Goal: Communication & Community: Connect with others

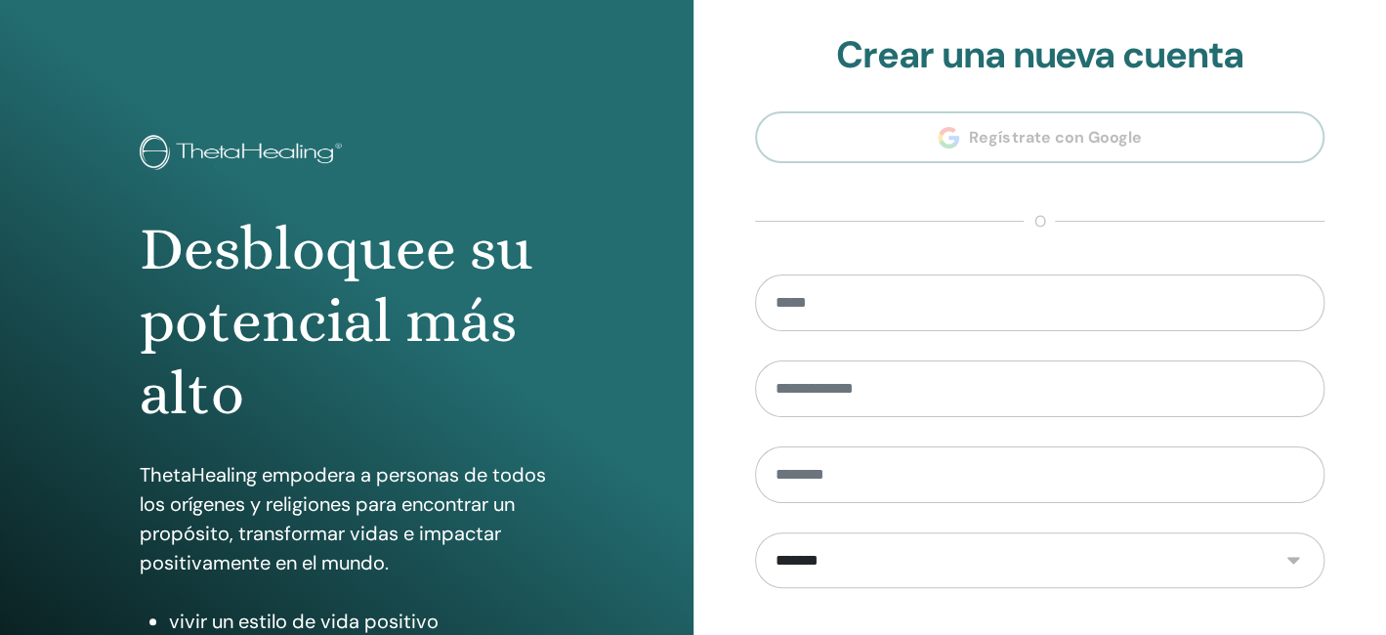
scroll to position [302, 0]
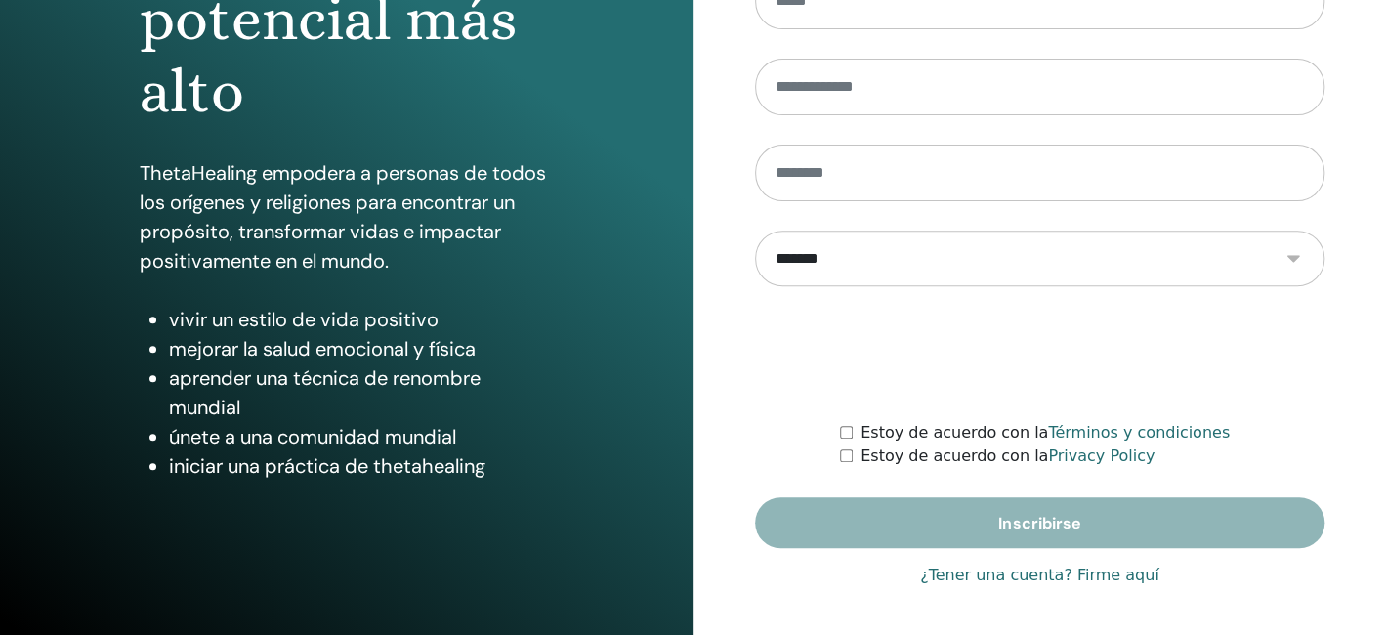
click at [1095, 573] on link "¿Tener una cuenta? Firme aquí" at bounding box center [1039, 574] width 239 height 23
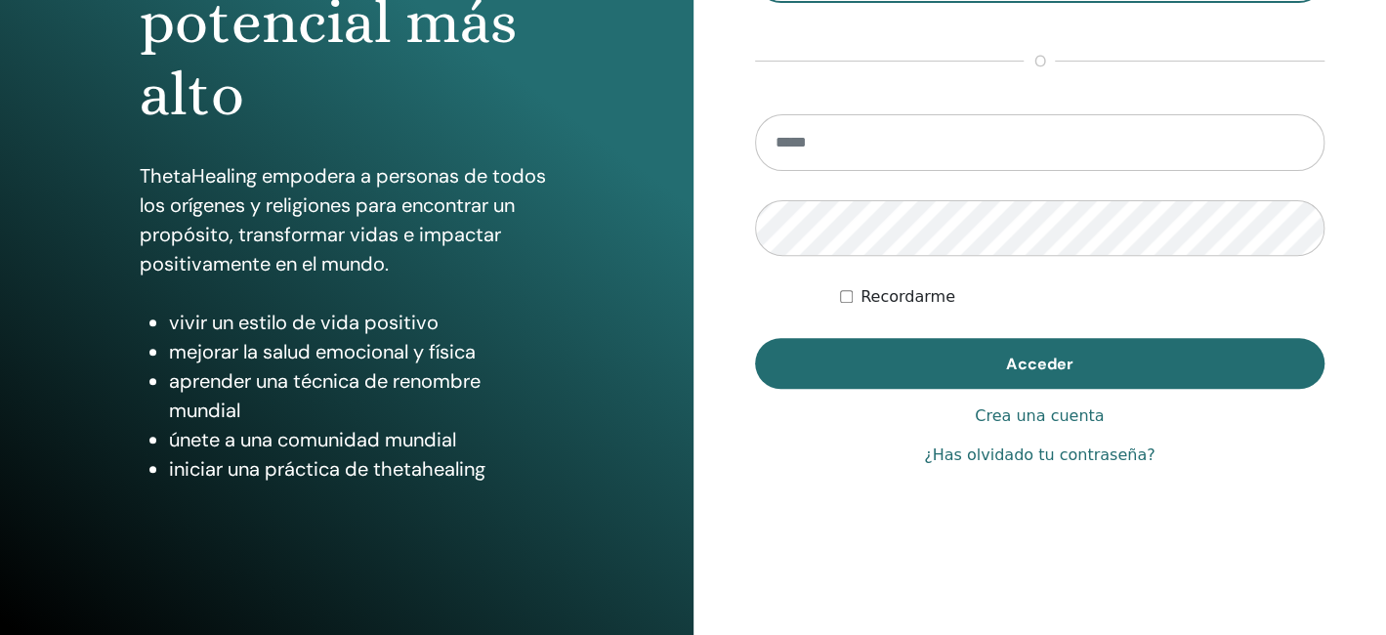
scroll to position [302, 0]
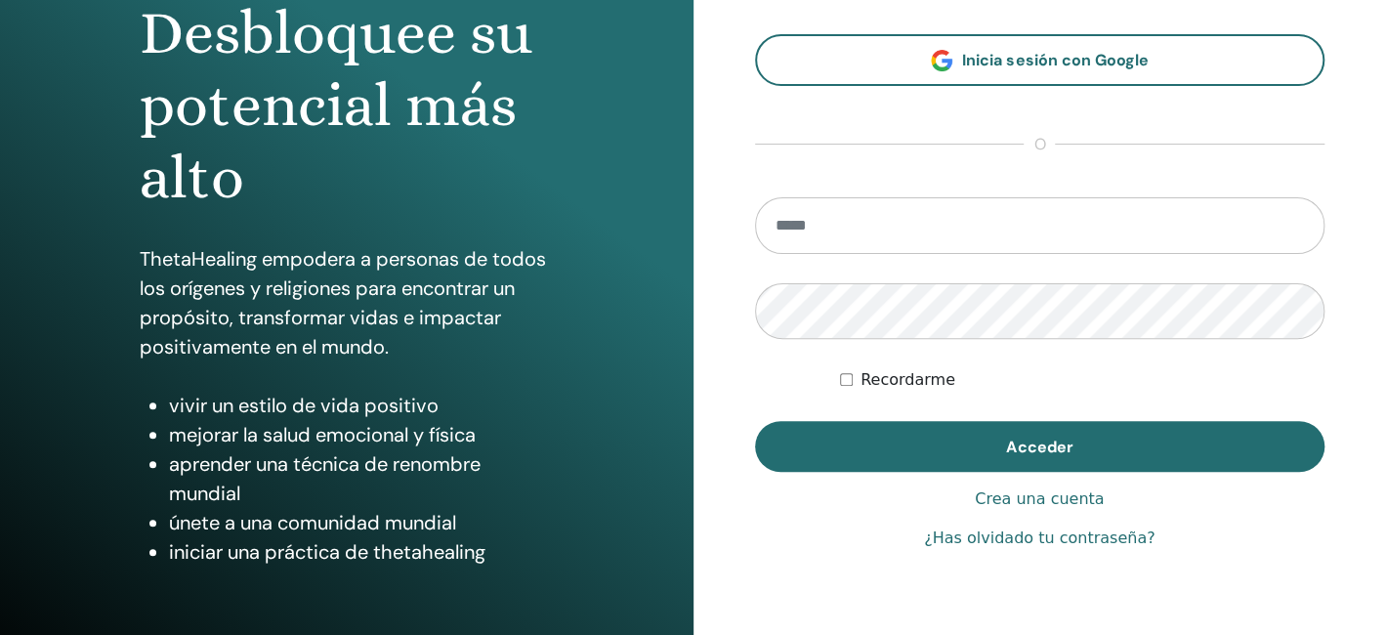
scroll to position [219, 0]
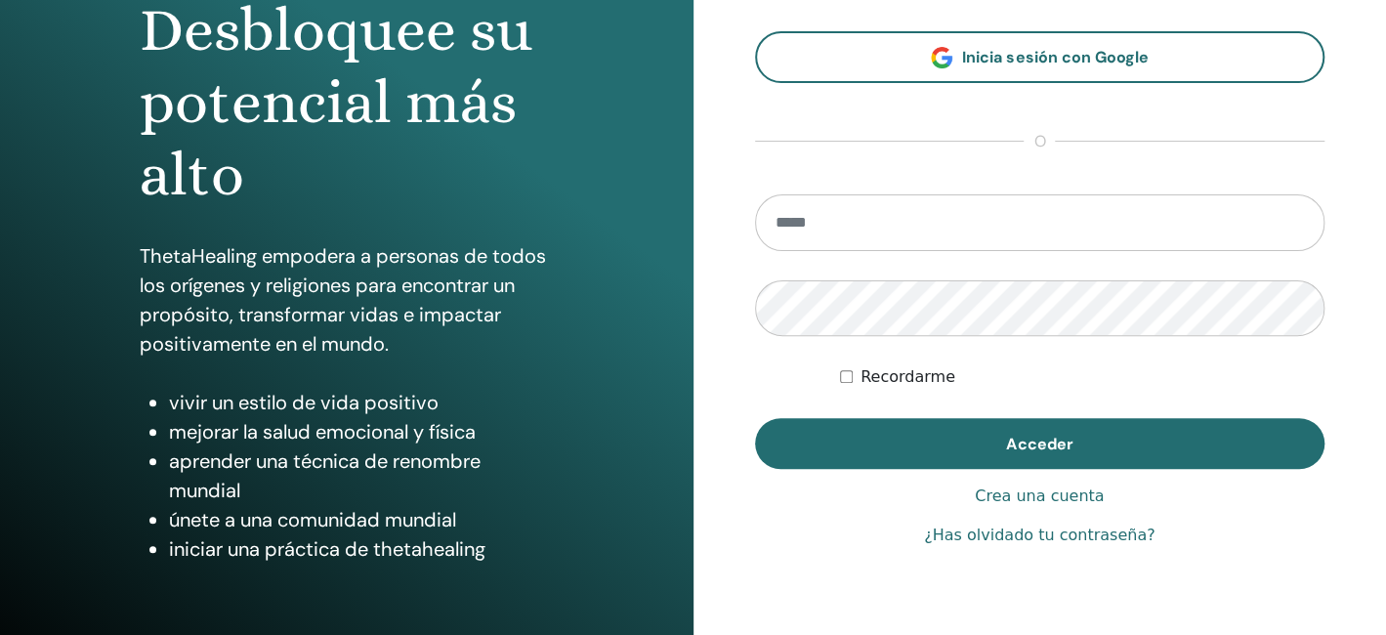
click at [956, 228] on input "email" at bounding box center [1040, 222] width 570 height 57
type input "**********"
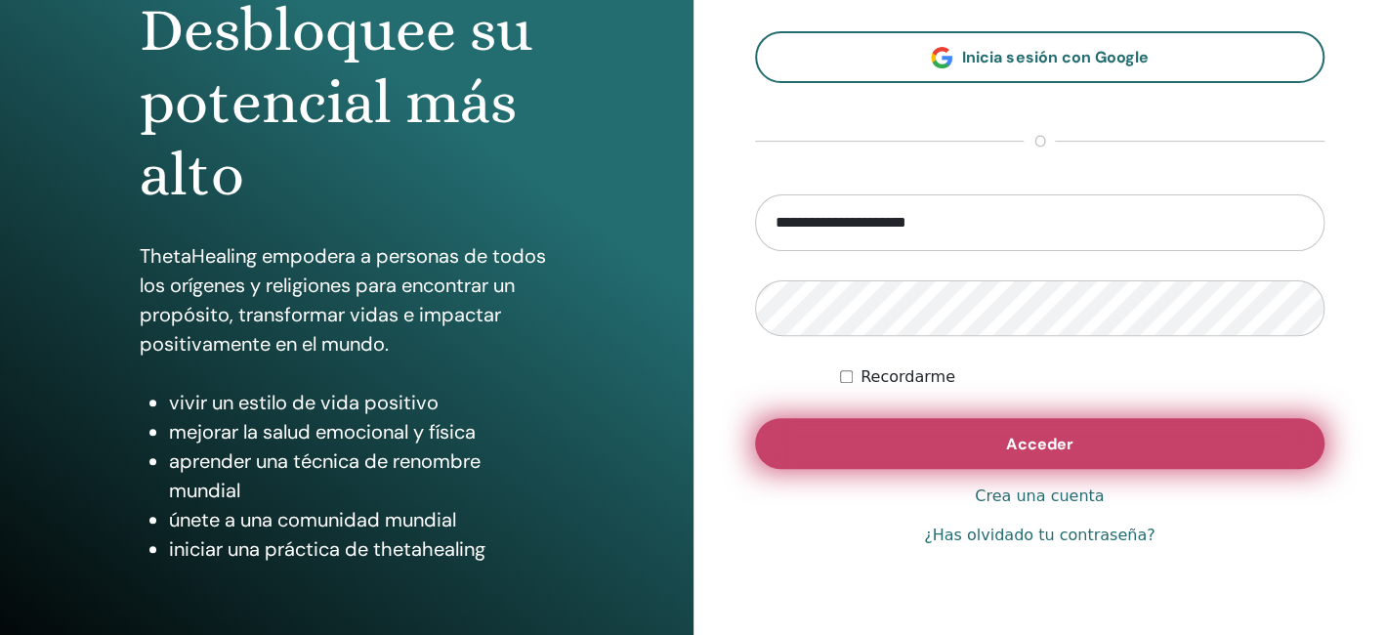
click at [927, 443] on button "Acceder" at bounding box center [1040, 443] width 570 height 51
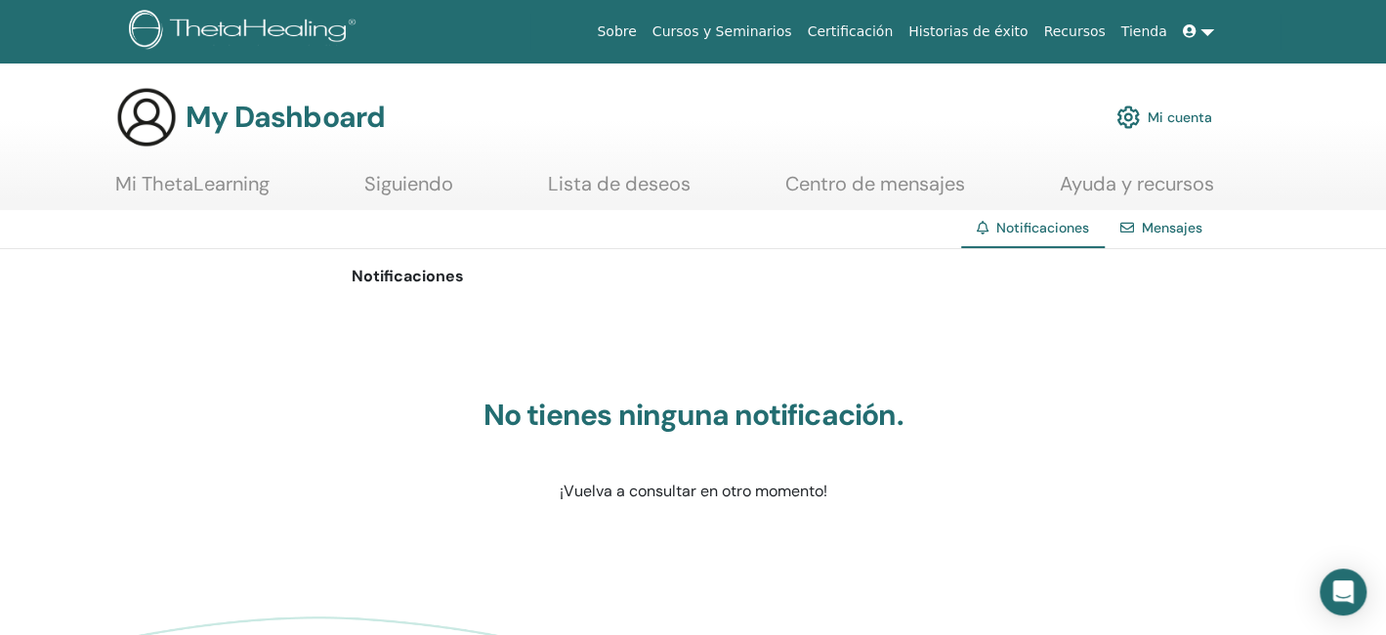
click at [1173, 234] on link "Mensajes" at bounding box center [1171, 228] width 61 height 18
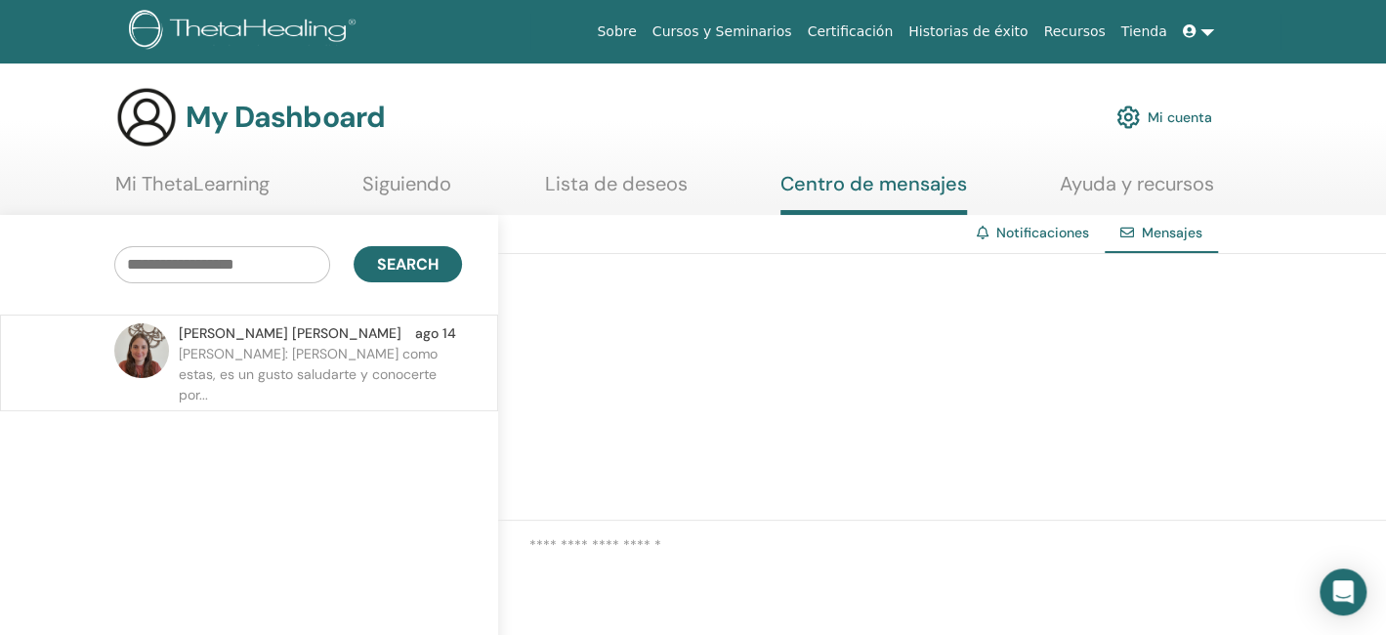
click at [321, 364] on p "Juan: Hola como estas, es un gusto saludarte y conocerte por..." at bounding box center [320, 373] width 283 height 59
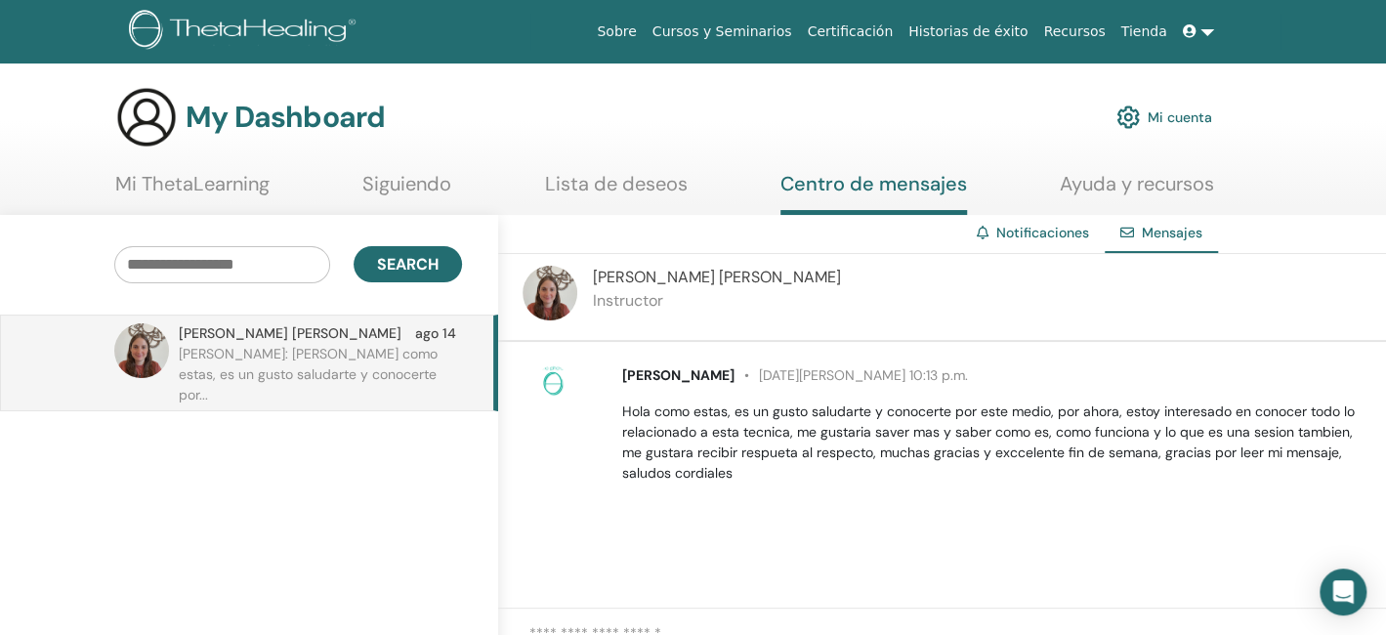
click at [412, 178] on link "Siguiendo" at bounding box center [406, 191] width 89 height 38
